Goal: Find specific page/section

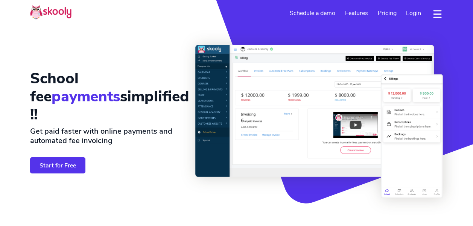
select select "en"
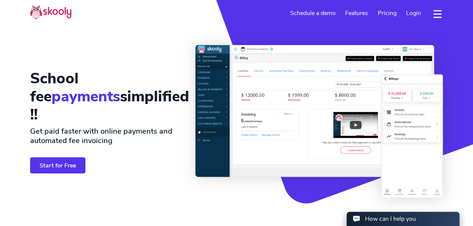
select select "44"
select select "[GEOGRAPHIC_DATA]"
select select "Europe/[GEOGRAPHIC_DATA]"
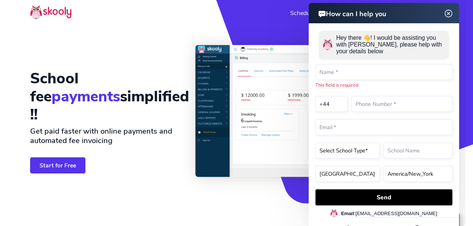
click at [449, 14] on img at bounding box center [448, 13] width 14 height 9
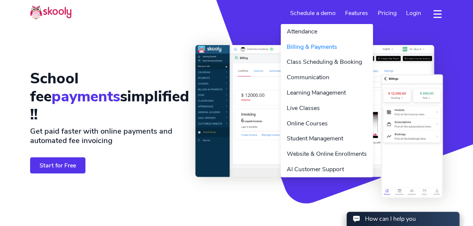
click at [370, 14] on link "Features" at bounding box center [356, 13] width 33 height 12
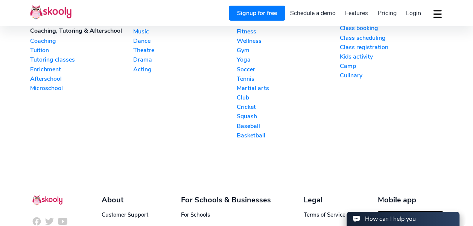
scroll to position [2083, 0]
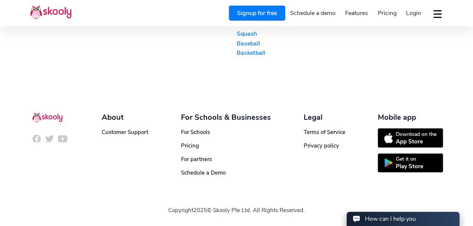
click at [119, 119] on div "About" at bounding box center [125, 117] width 47 height 10
